Goal: Information Seeking & Learning: Learn about a topic

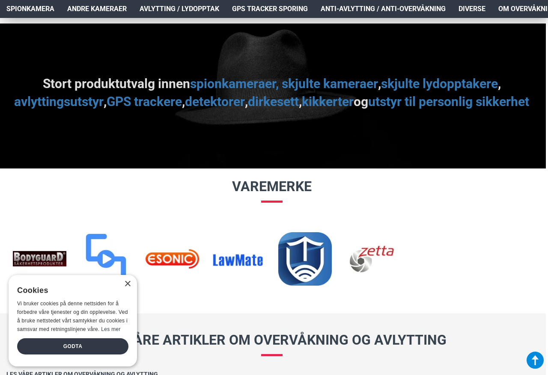
scroll to position [888, 2]
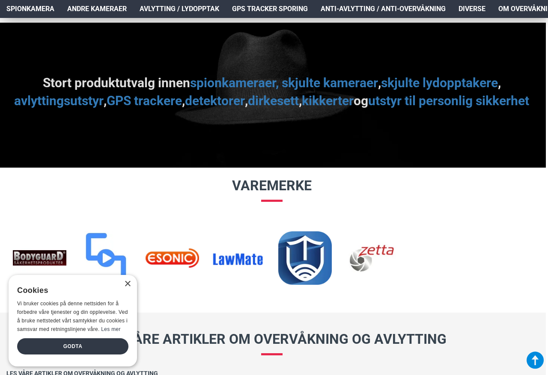
click at [256, 85] on link "spionkameraer, skjulte kameraer" at bounding box center [284, 83] width 188 height 18
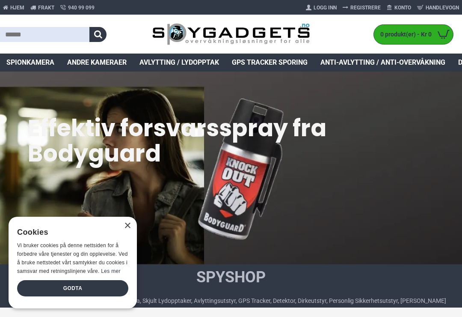
scroll to position [30, 43]
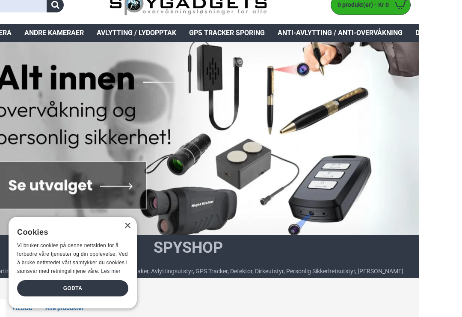
click at [129, 227] on div "×" at bounding box center [127, 225] width 6 height 6
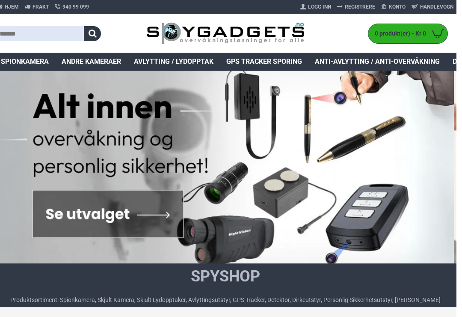
scroll to position [0, 6]
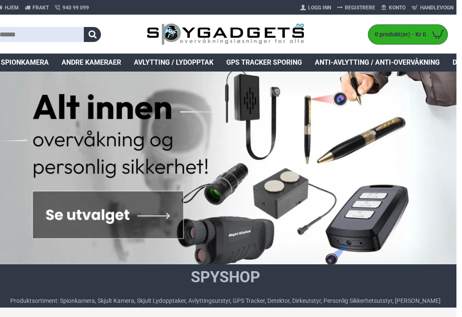
click at [42, 65] on span "Spionkamera" at bounding box center [25, 62] width 48 height 10
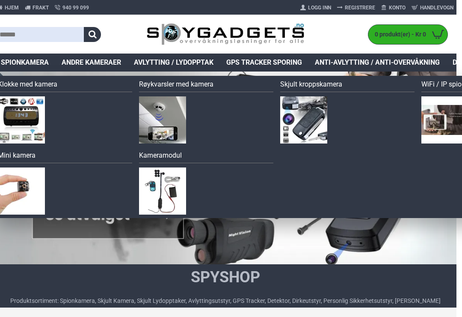
click at [179, 127] on img at bounding box center [162, 119] width 47 height 47
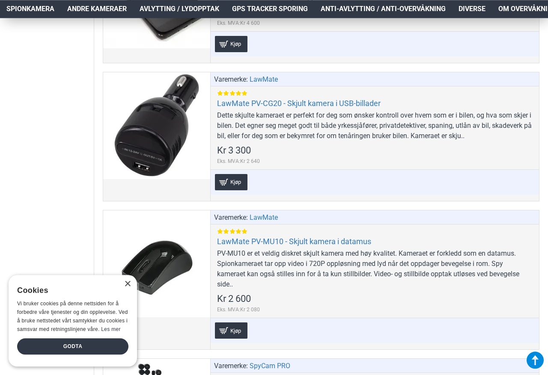
scroll to position [2042, 0]
click at [460, 120] on div "Dette skjulte kameraet er perfekt for deg som ønsker kontroll over hvem som er …" at bounding box center [374, 125] width 315 height 31
click at [410, 117] on div "Dette skjulte kameraet er perfekt for deg som ønsker kontroll over hvem som er …" at bounding box center [374, 125] width 315 height 31
click at [361, 101] on link "LawMate PV-CG20 - Skjult kamera i USB-billader" at bounding box center [298, 103] width 163 height 10
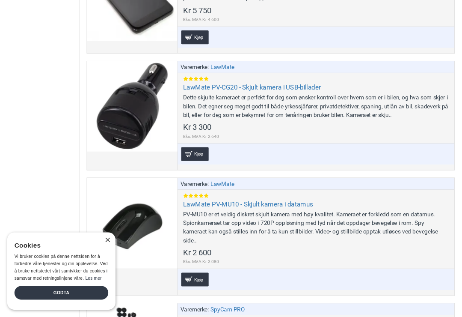
scroll to position [46, 0]
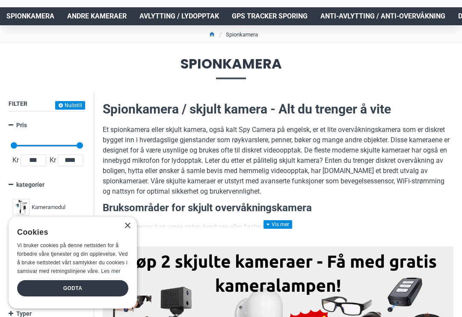
click at [129, 228] on div "×" at bounding box center [127, 225] width 6 height 6
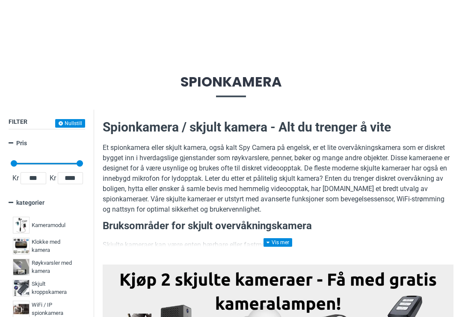
scroll to position [0, 0]
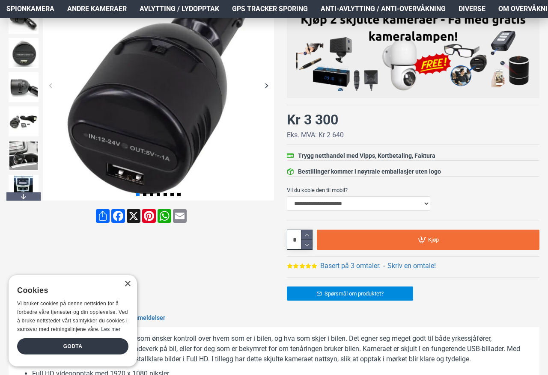
scroll to position [183, 0]
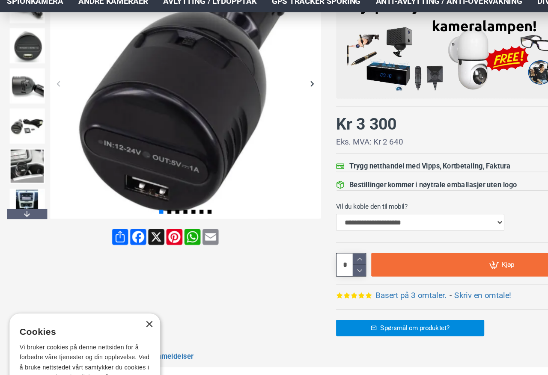
click at [128, 281] on div "×" at bounding box center [127, 284] width 6 height 6
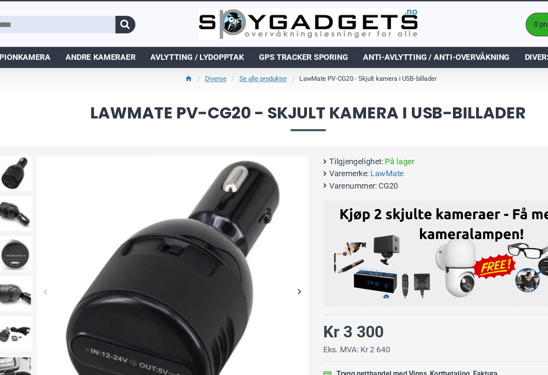
scroll to position [0, 0]
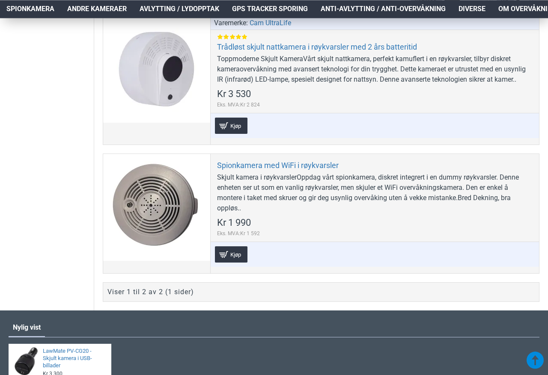
scroll to position [456, 0]
click at [309, 169] on link "Spionkamera med WiFi i røykvarsler" at bounding box center [278, 165] width 122 height 10
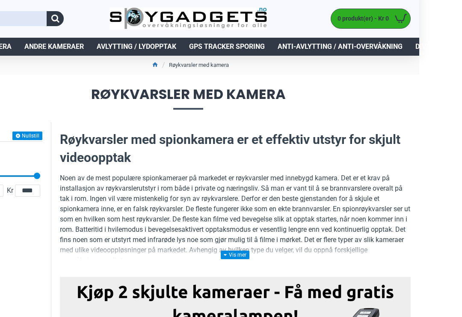
scroll to position [0, 43]
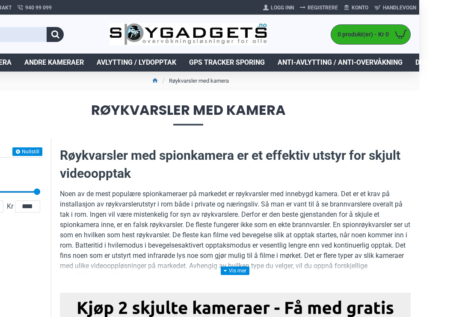
click at [160, 66] on span "Avlytting / Lydopptak" at bounding box center [137, 62] width 80 height 10
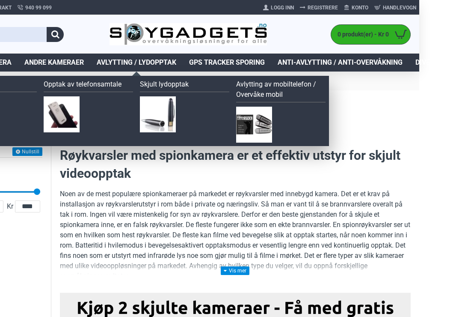
click at [107, 88] on link "Opptak av telefonsamtale" at bounding box center [88, 85] width 89 height 13
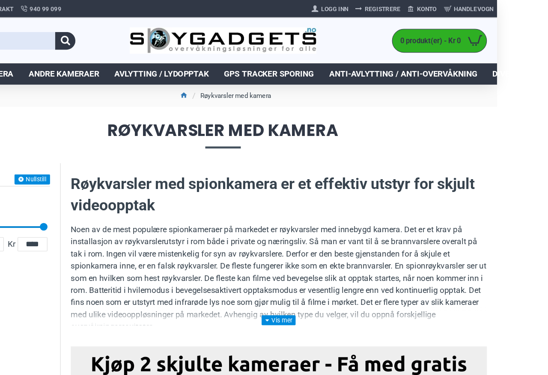
scroll to position [0, 0]
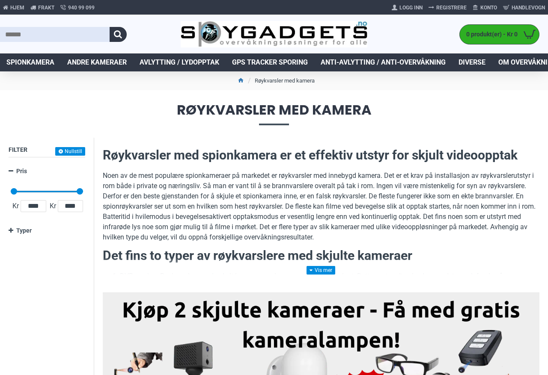
click at [166, 62] on span "Avlytting / Lydopptak" at bounding box center [179, 62] width 80 height 10
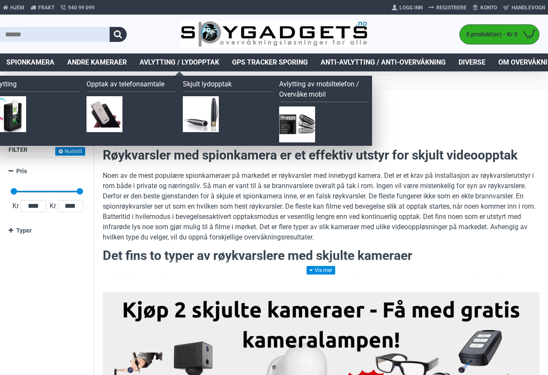
click at [219, 87] on link "Skjult lydopptak" at bounding box center [227, 85] width 89 height 13
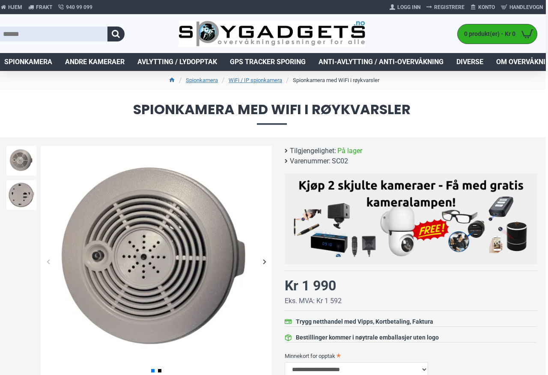
scroll to position [0, 3]
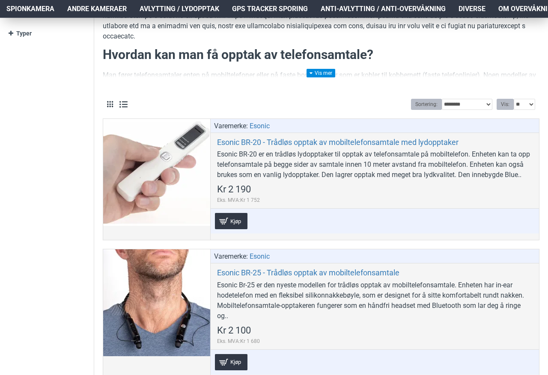
scroll to position [198, 0]
click at [516, 172] on div "Esonic BR-20 er en trådløs lydopptaker til opptak av telefonsamtale på mobiltel…" at bounding box center [374, 164] width 315 height 31
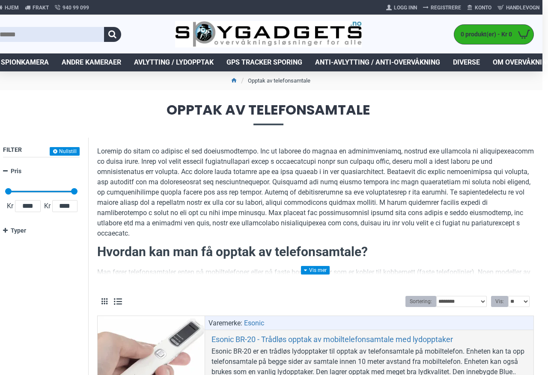
scroll to position [0, 6]
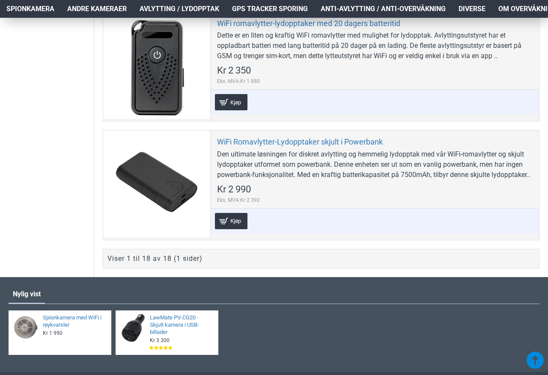
scroll to position [2382, 0]
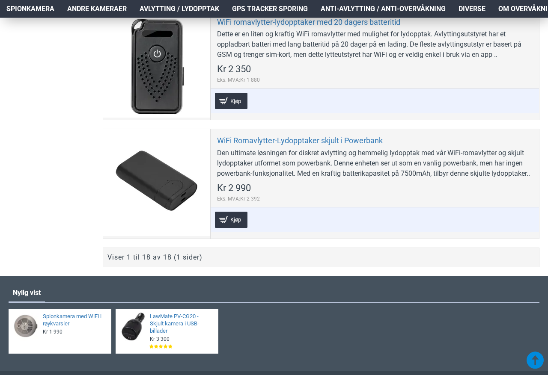
click at [507, 138] on div "WiFi Romavlytter-Lydopptaker skjult i Powerbank Den ultimate løsningen for disk…" at bounding box center [374, 183] width 329 height 109
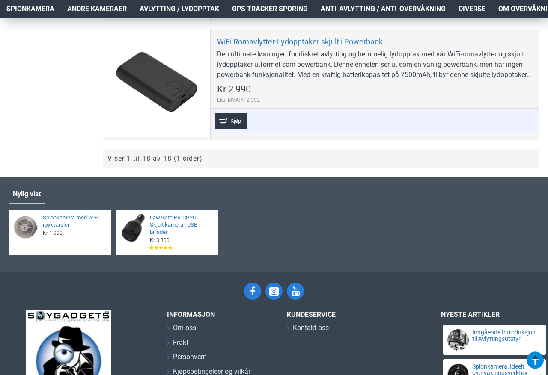
click at [501, 149] on div "Viser 1 til 18 av 18 (1 sider)" at bounding box center [321, 159] width 436 height 20
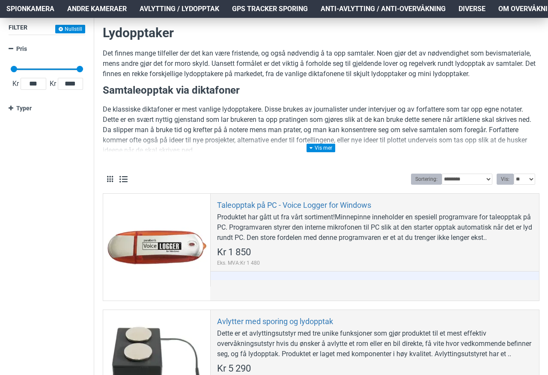
scroll to position [0, 0]
